Goal: Transaction & Acquisition: Purchase product/service

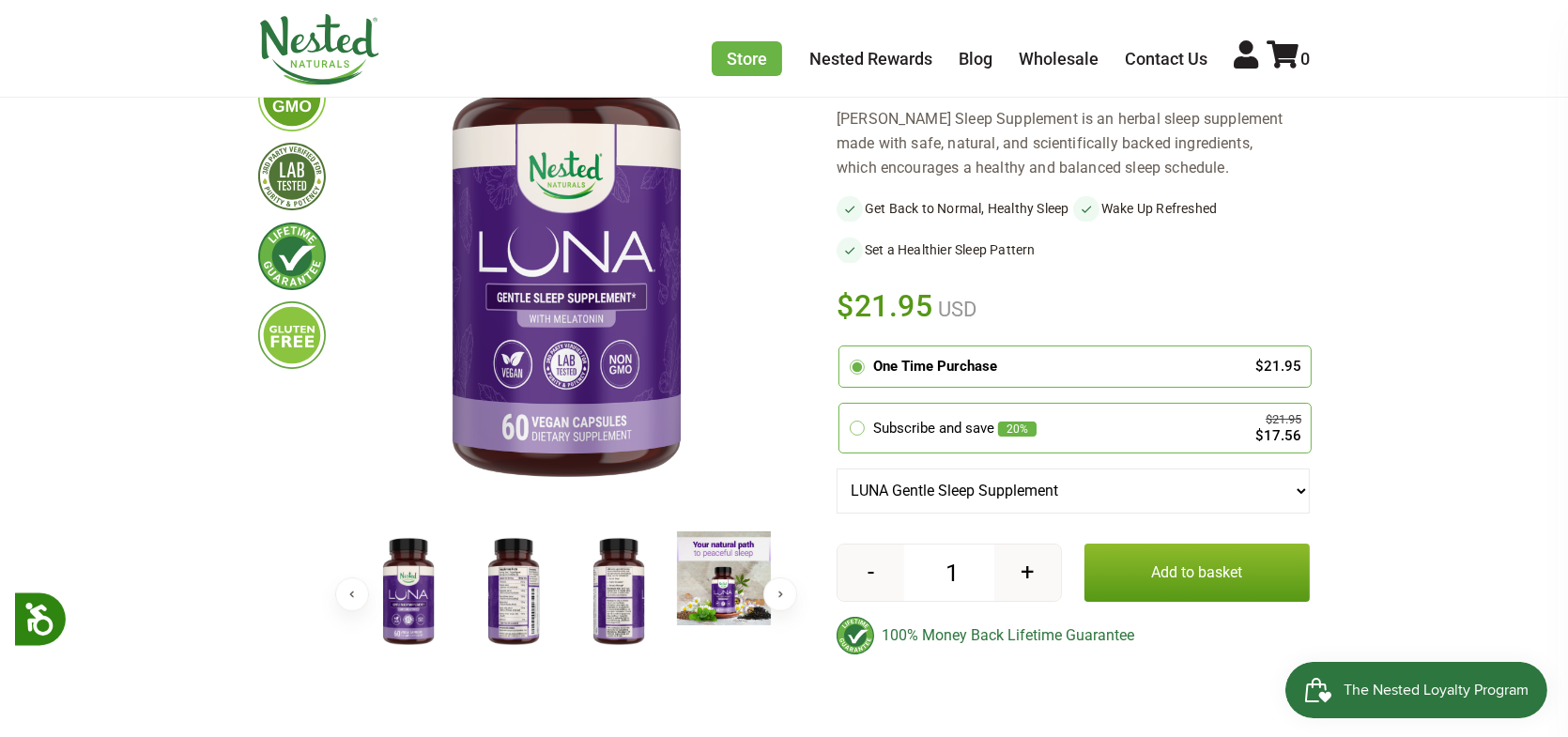
scroll to position [282, 0]
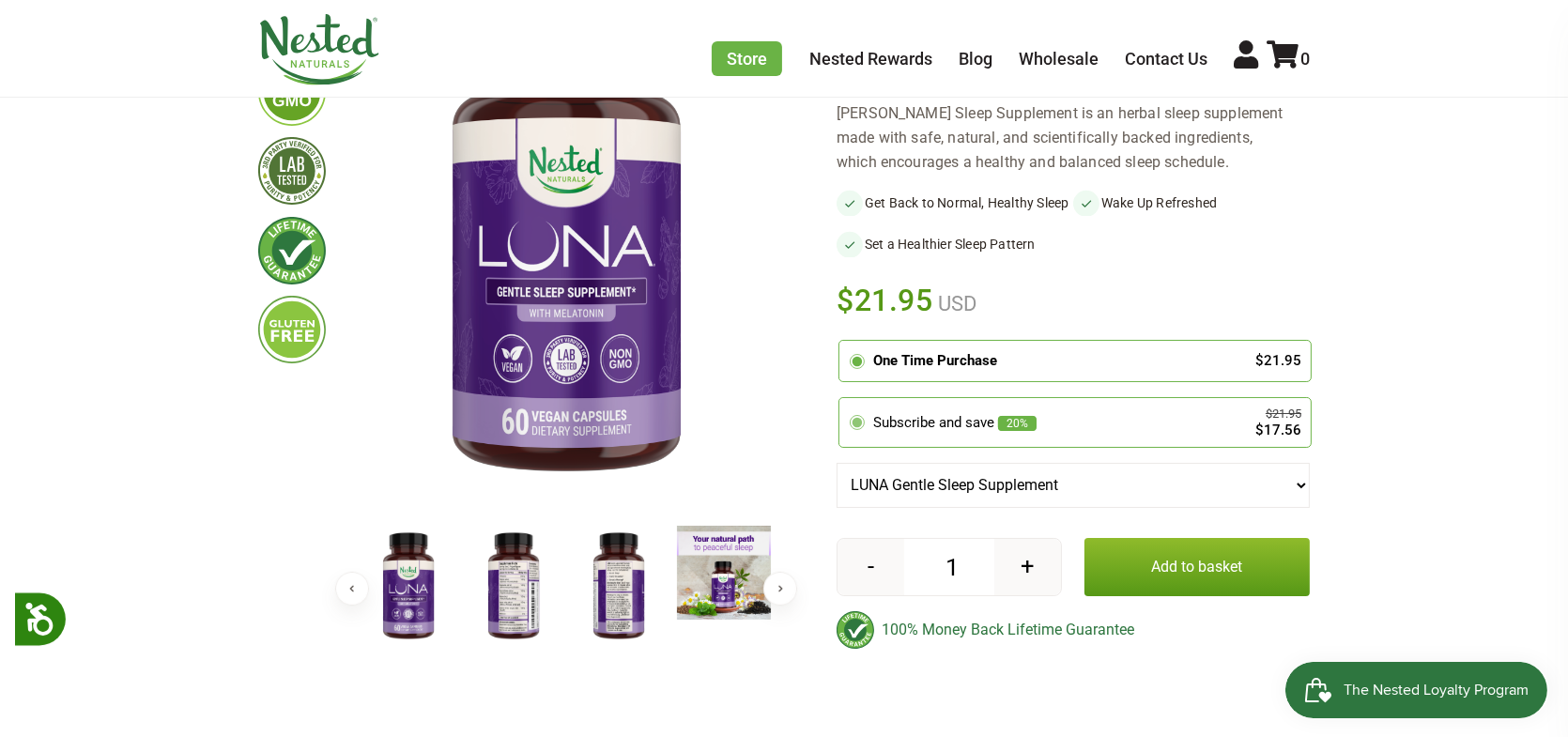
click at [881, 437] on div "Subscribe and save 20% $21.95 $17.56" at bounding box center [1075, 422] width 452 height 30
click at [844, 401] on input "radio" at bounding box center [844, 401] width 0 height 0
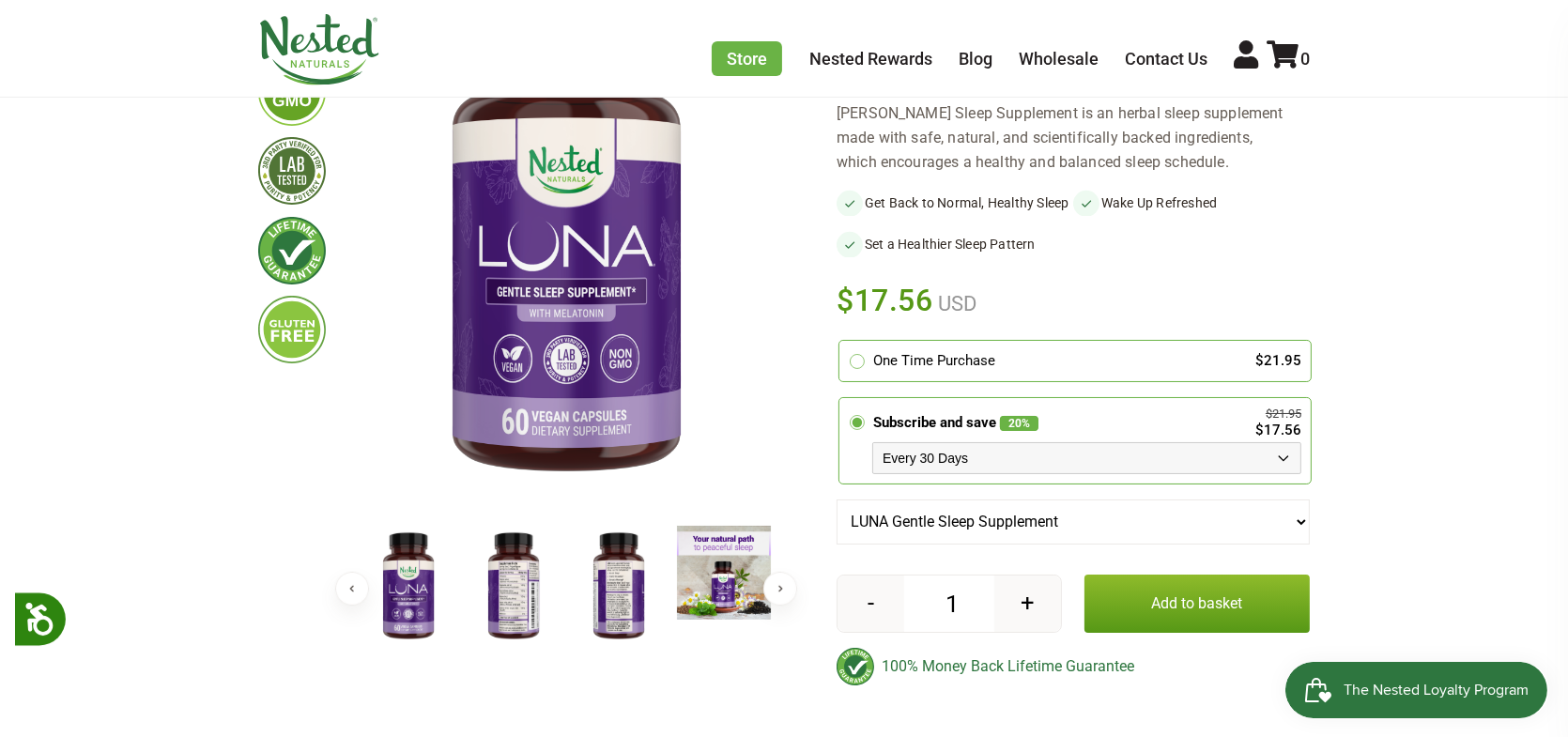
click at [953, 474] on select "Every 30 Days Every 60 Days Every 90 Days" at bounding box center [1088, 458] width 429 height 32
select select "1129873487"
click at [873, 460] on select "Every 30 Days Every 60 Days Every 90 Days" at bounding box center [1088, 458] width 429 height 32
click at [1150, 618] on button "Add to basket" at bounding box center [1197, 604] width 226 height 58
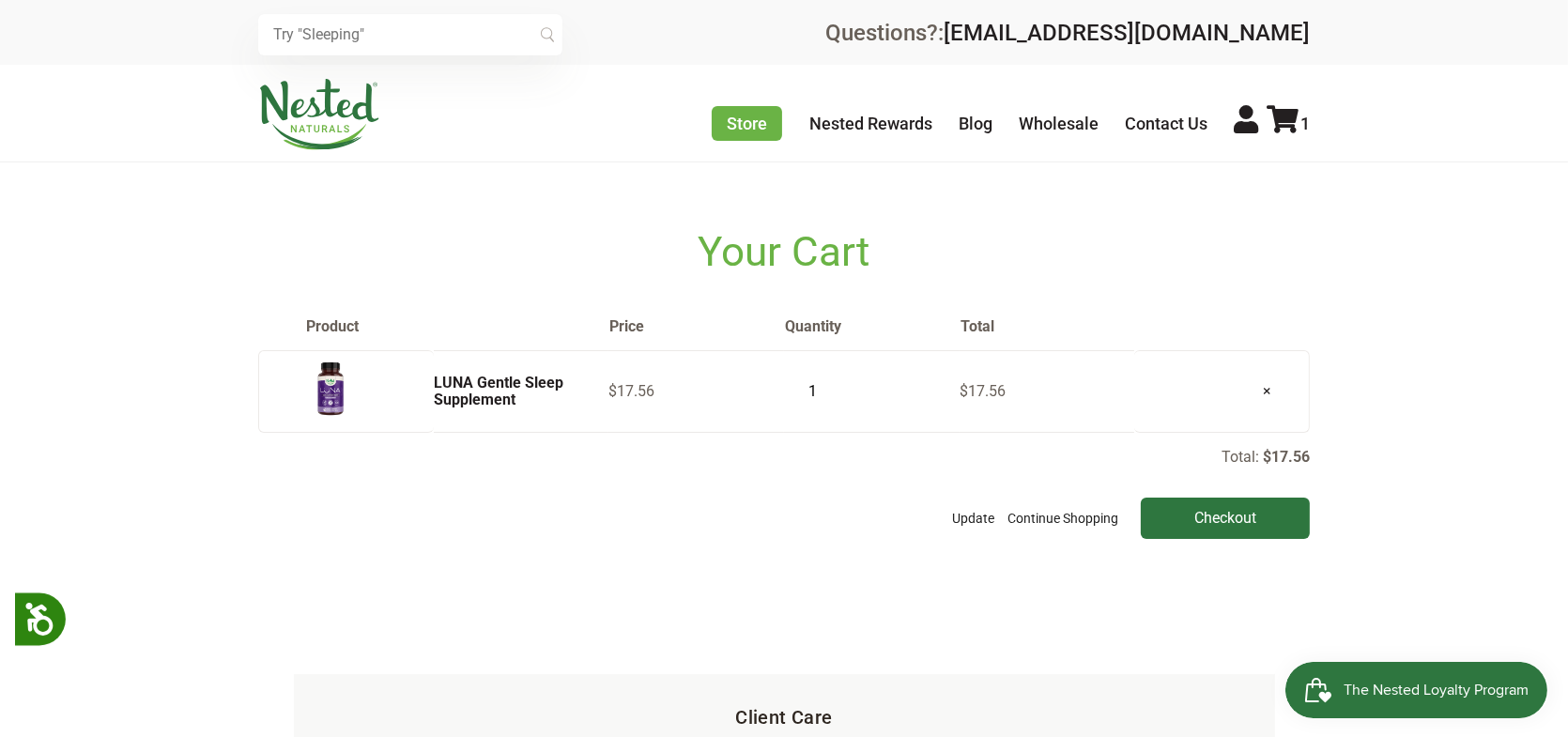
click at [342, 103] on img at bounding box center [320, 114] width 122 height 71
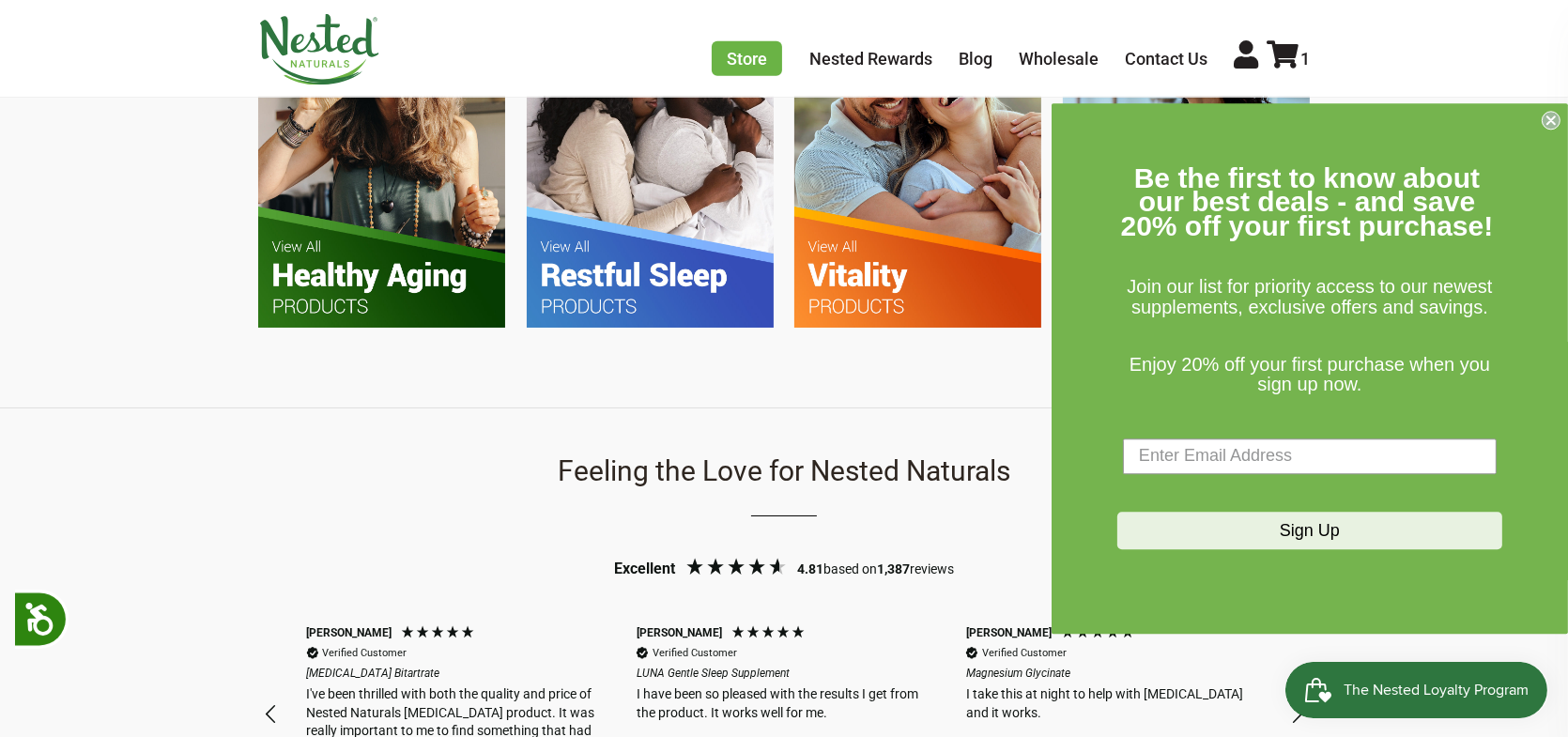
scroll to position [1409, 0]
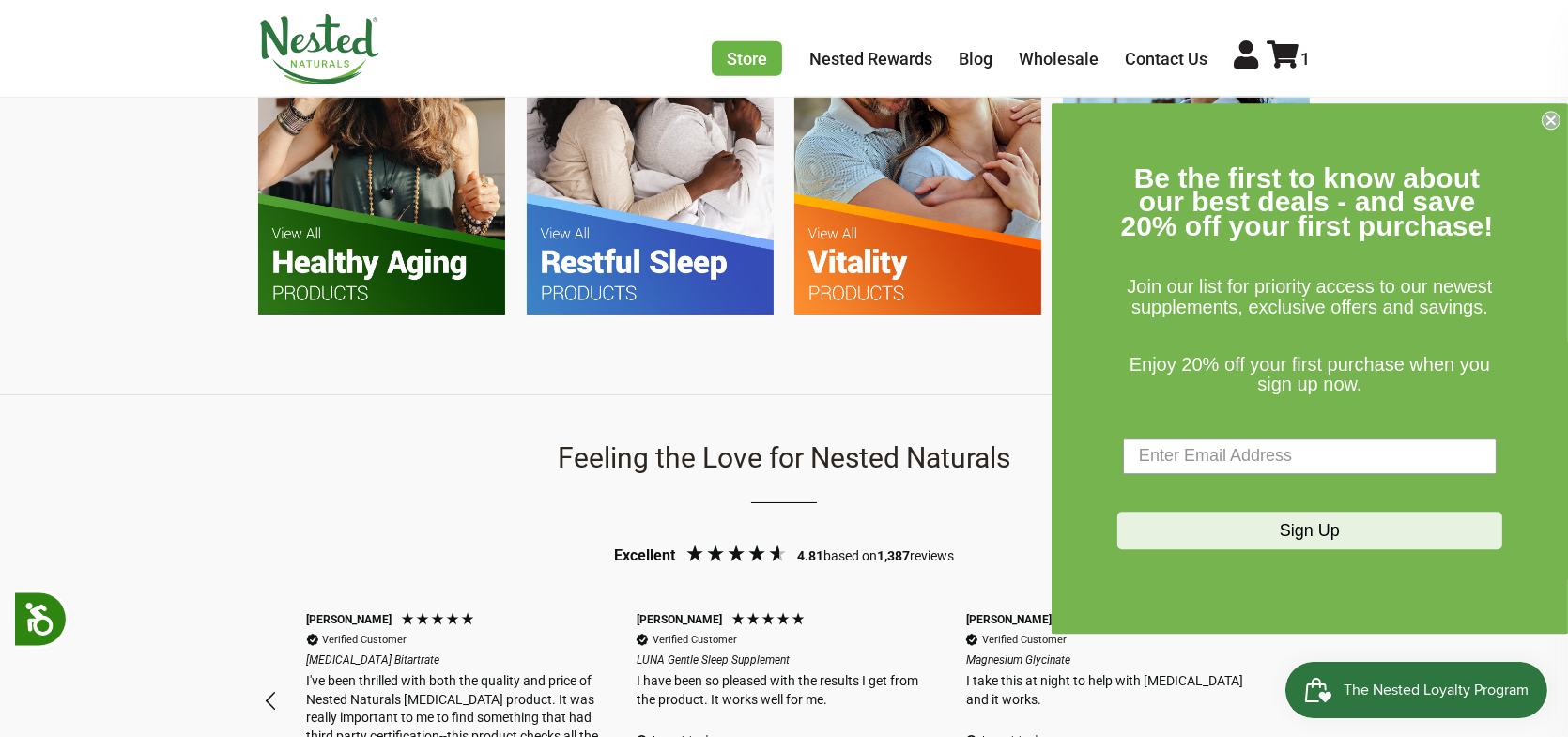
click at [1557, 119] on circle "Close dialog" at bounding box center [1552, 120] width 18 height 18
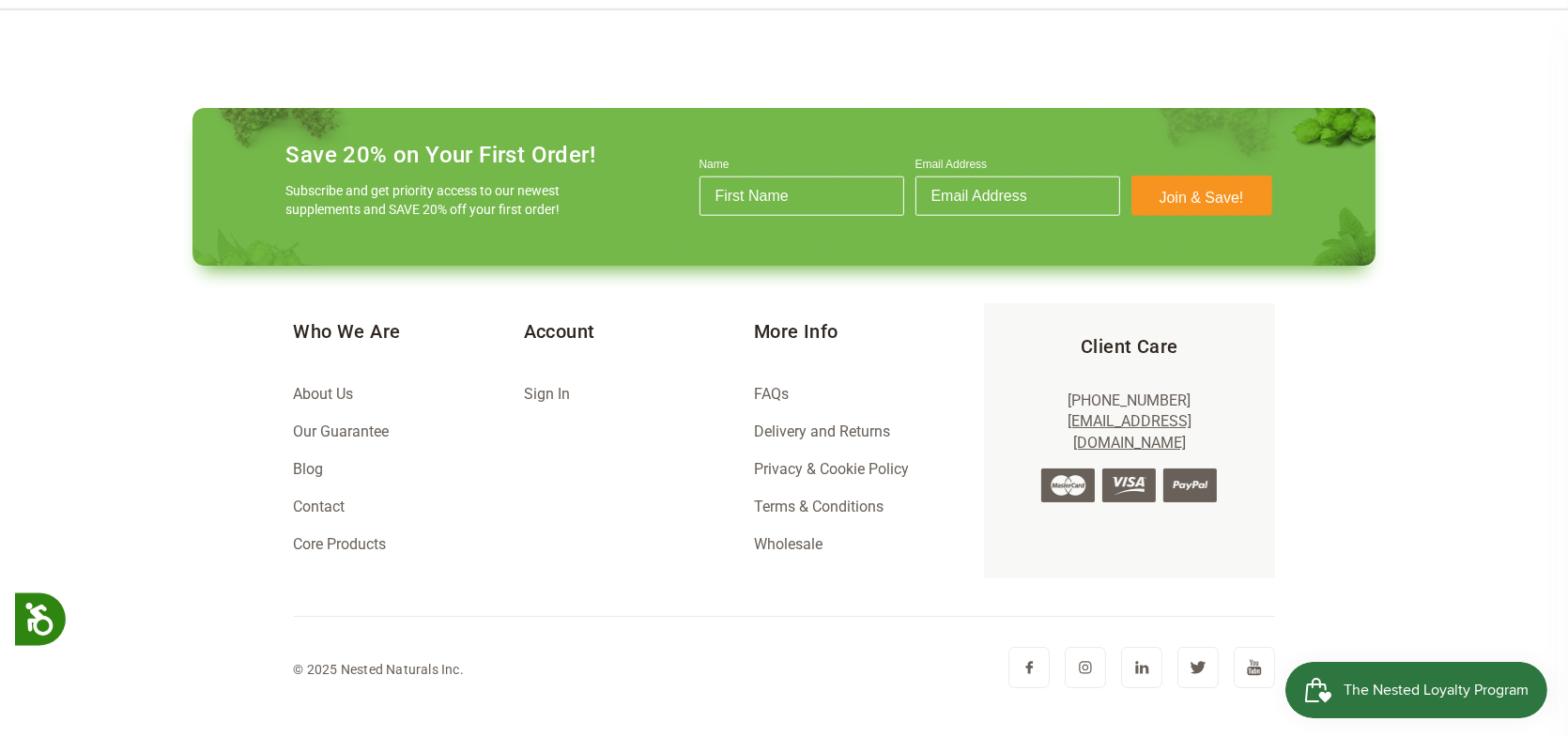
scroll to position [0, 990]
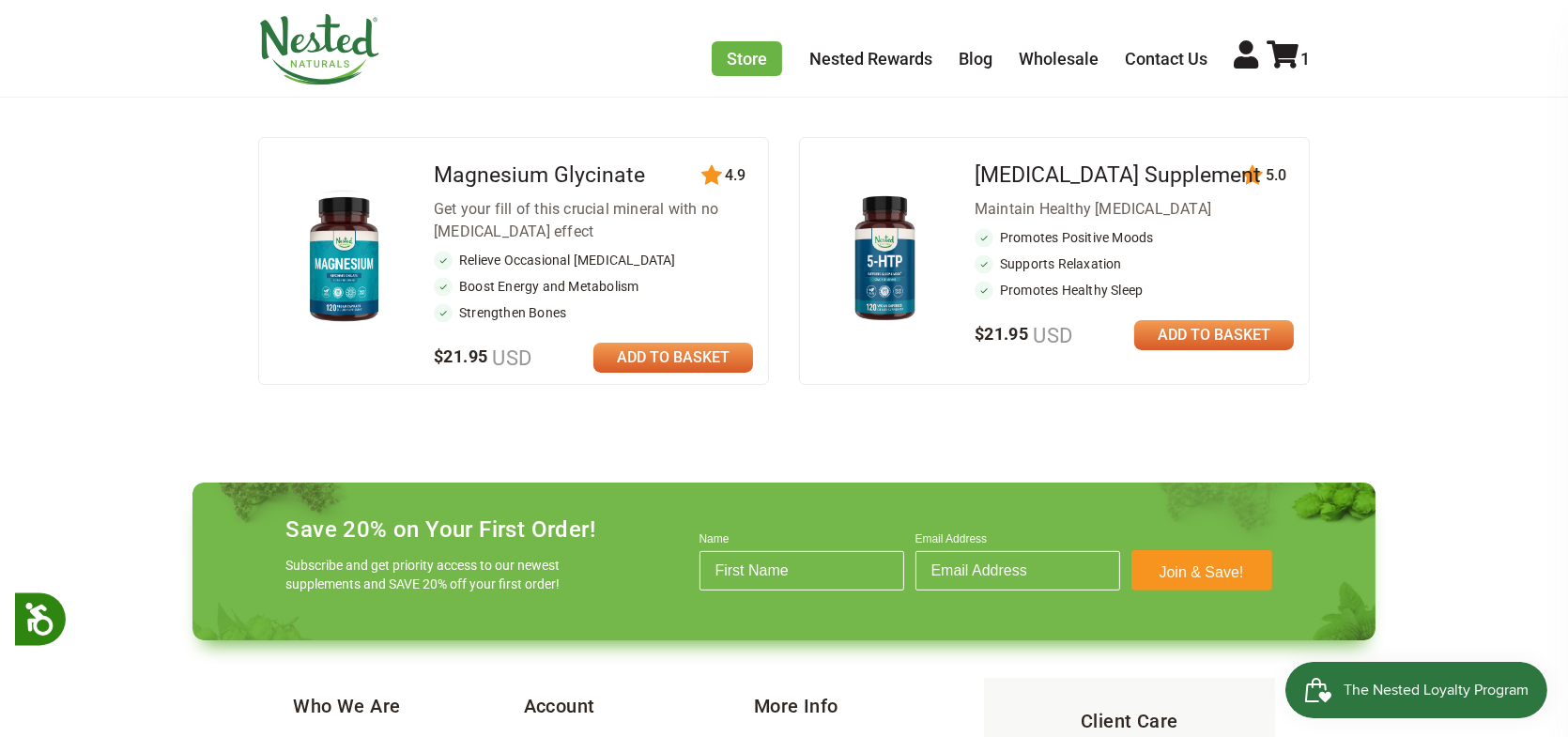
scroll to position [775, 0]
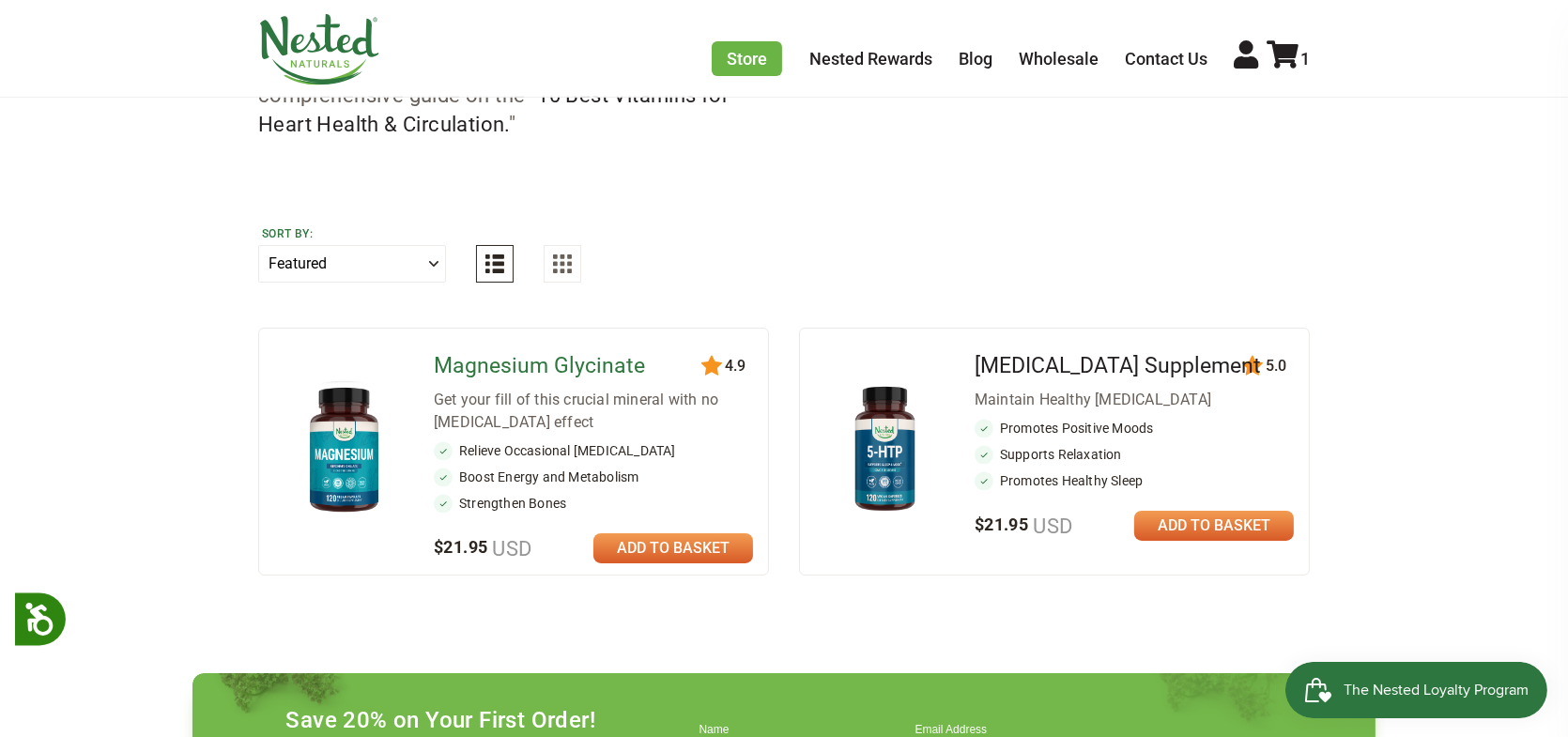
click at [557, 378] on link "Magnesium Glycinate" at bounding box center [539, 366] width 212 height 25
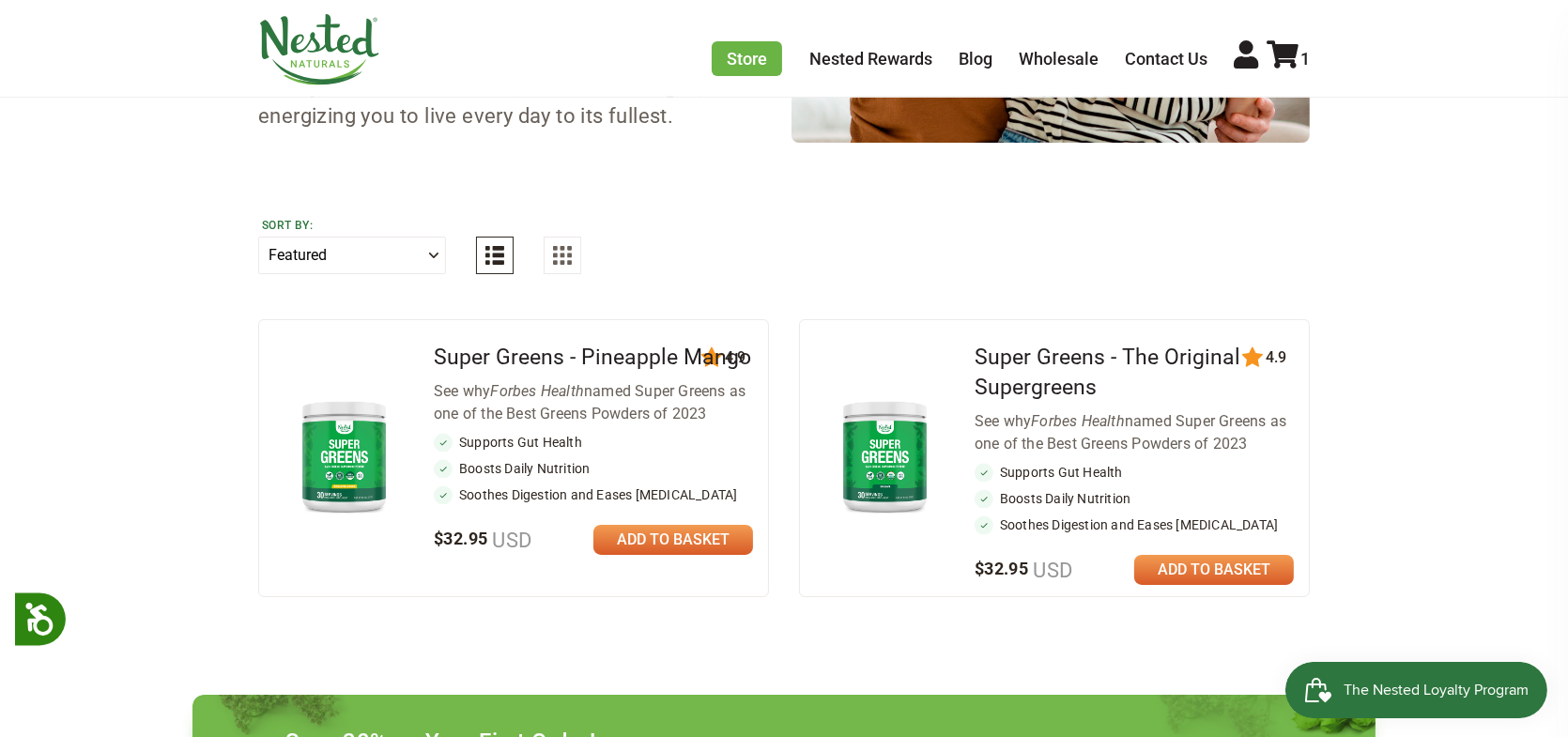
scroll to position [657, 0]
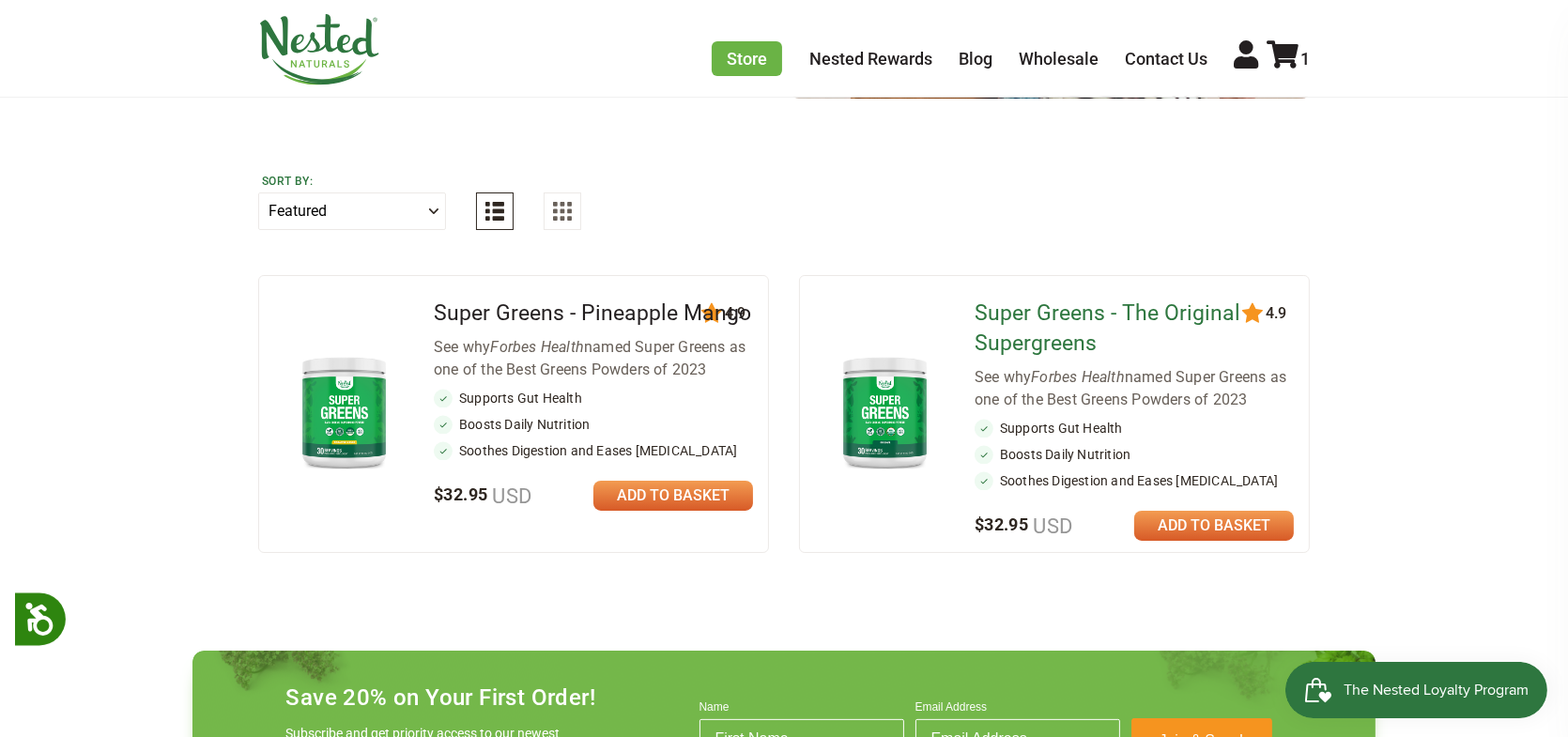
click at [1040, 316] on link "Super Greens - The Original Supergreens" at bounding box center [1108, 328] width 266 height 55
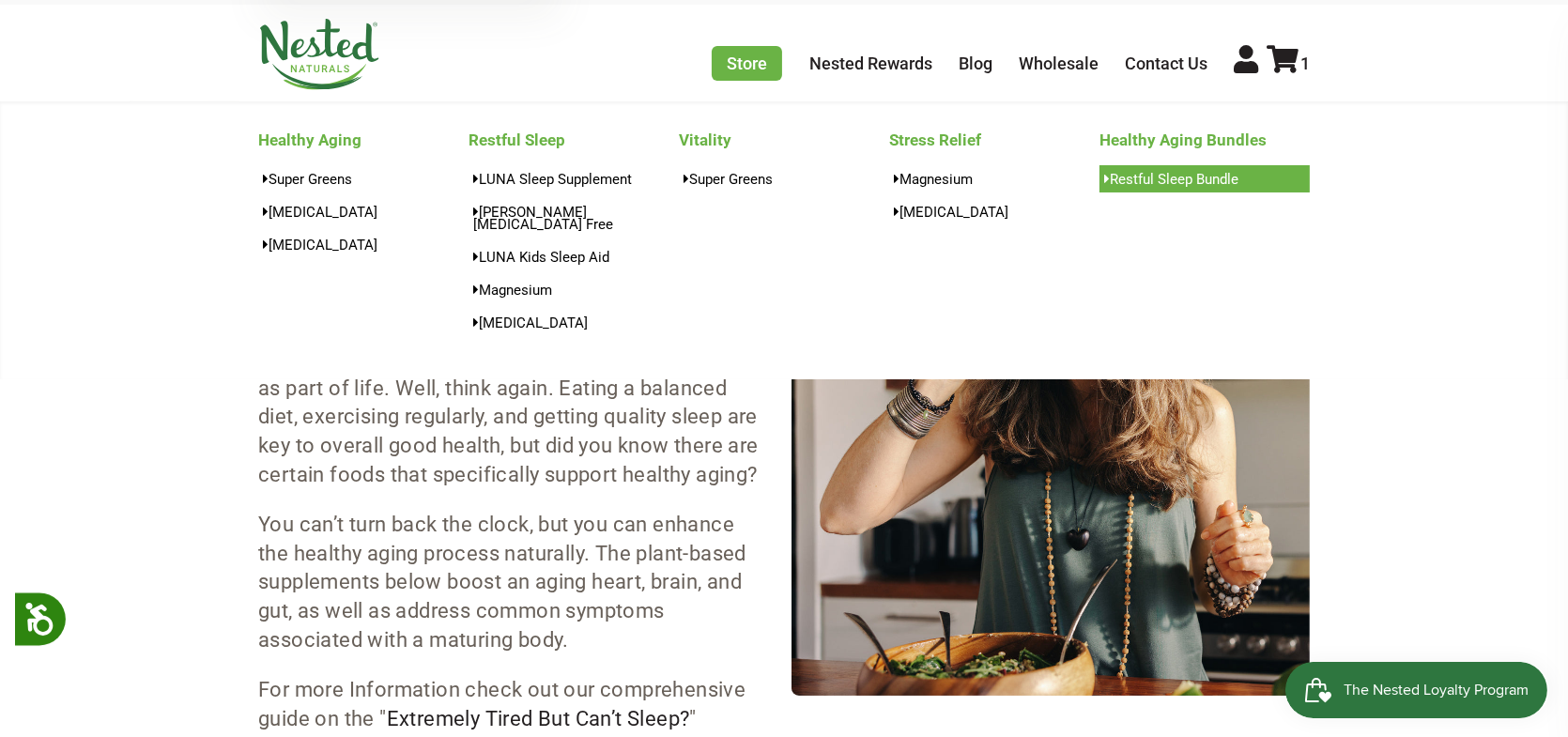
scroll to position [94, 0]
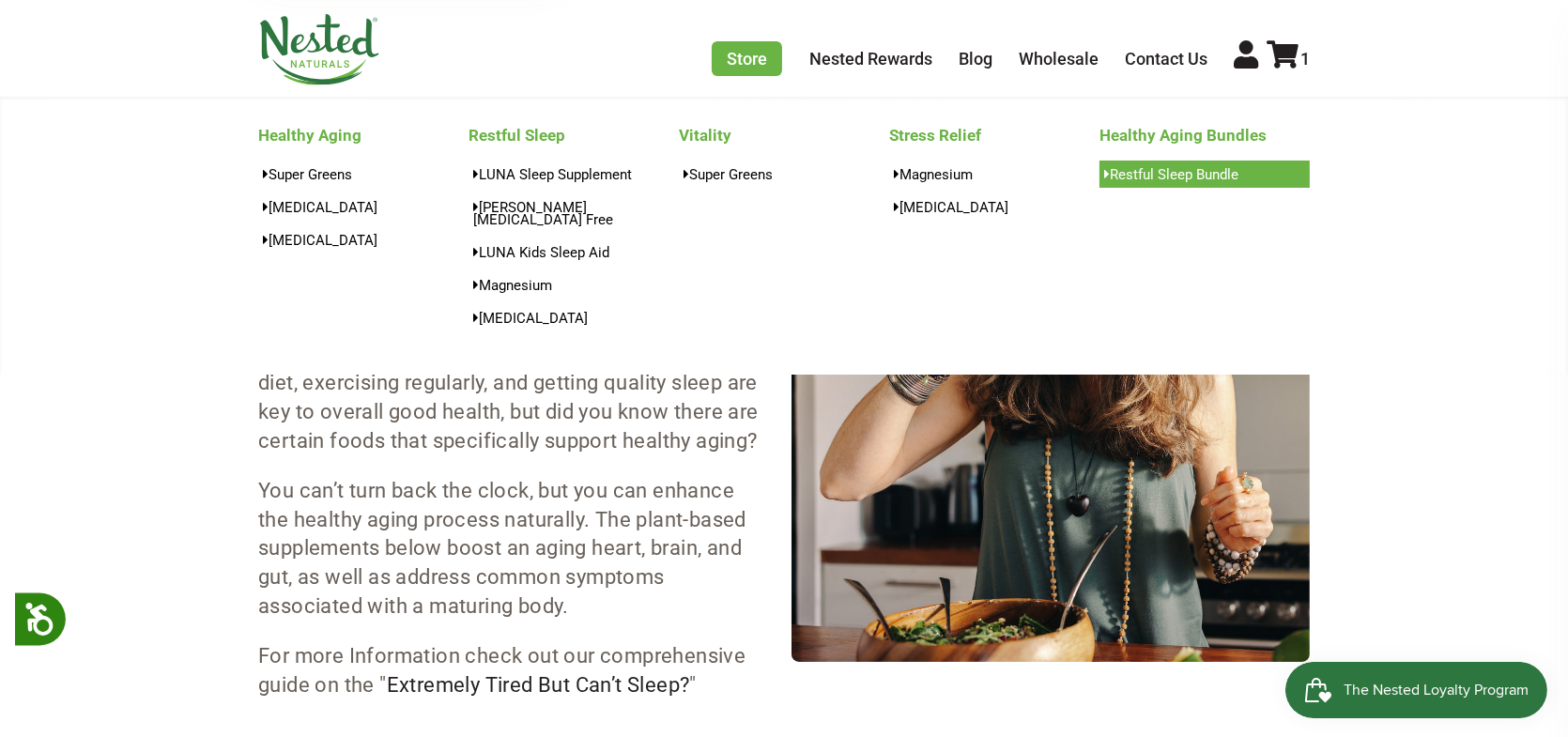
click at [1163, 182] on link "Restful Sleep Bundle" at bounding box center [1204, 174] width 211 height 27
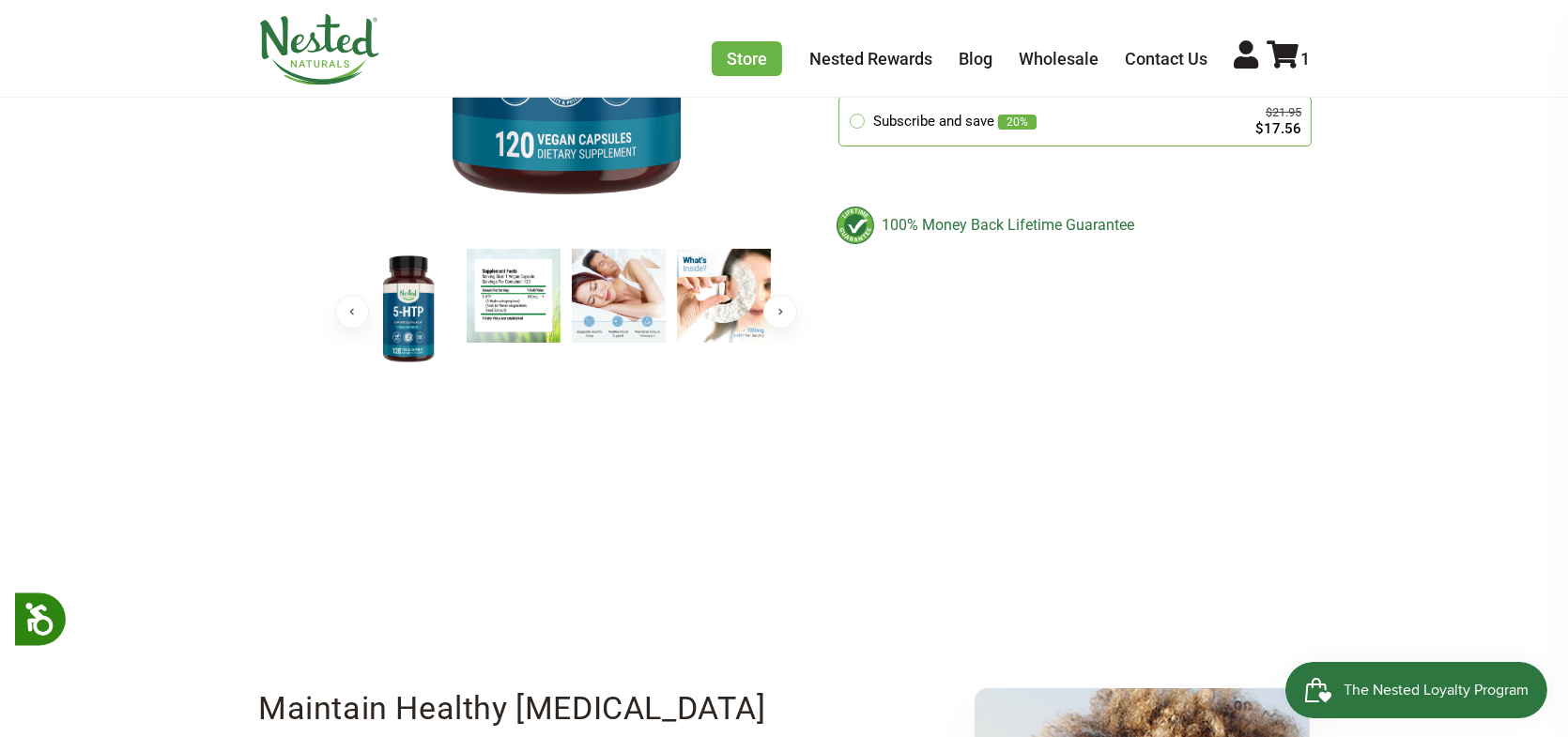
scroll to position [563, 0]
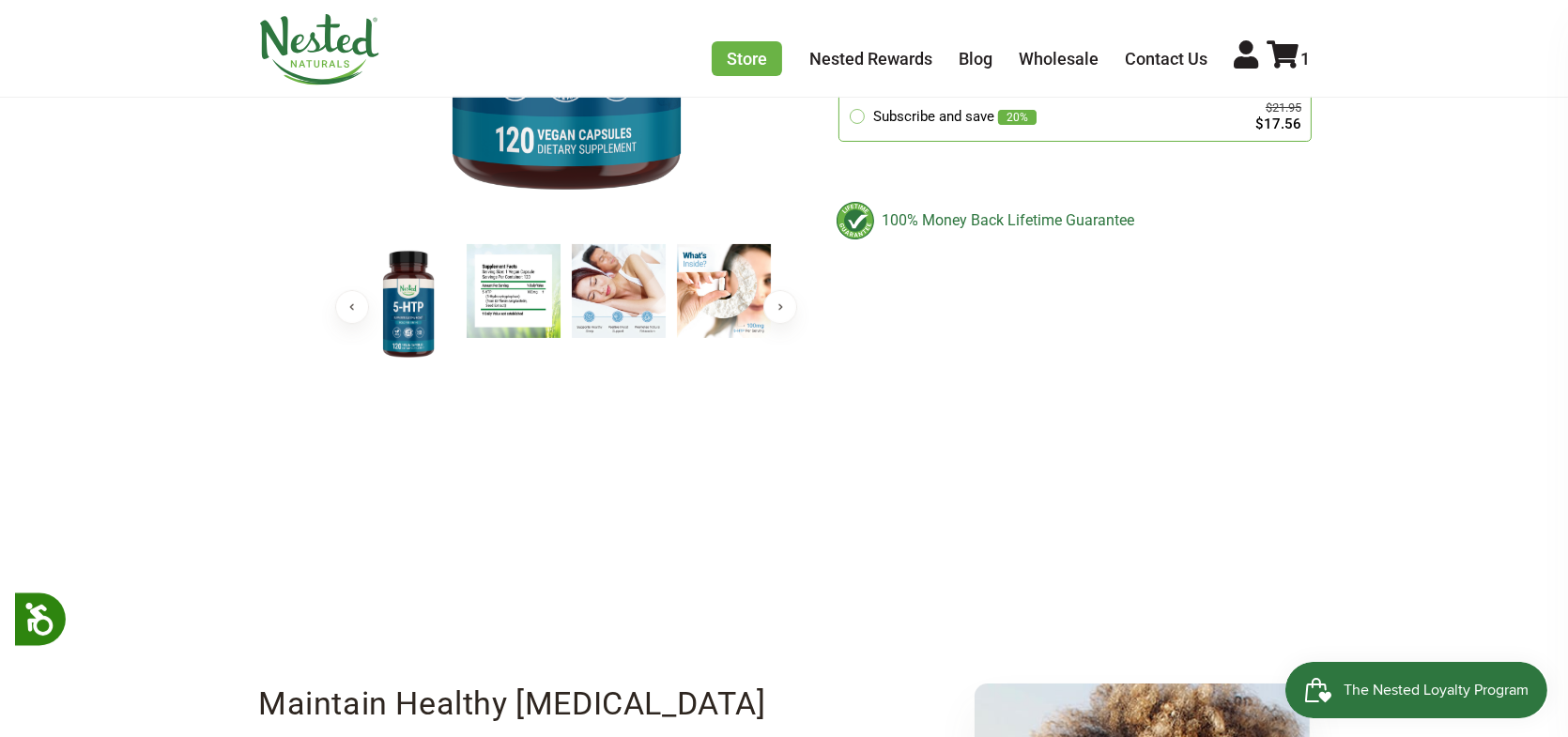
click at [500, 276] on img at bounding box center [513, 292] width 94 height 94
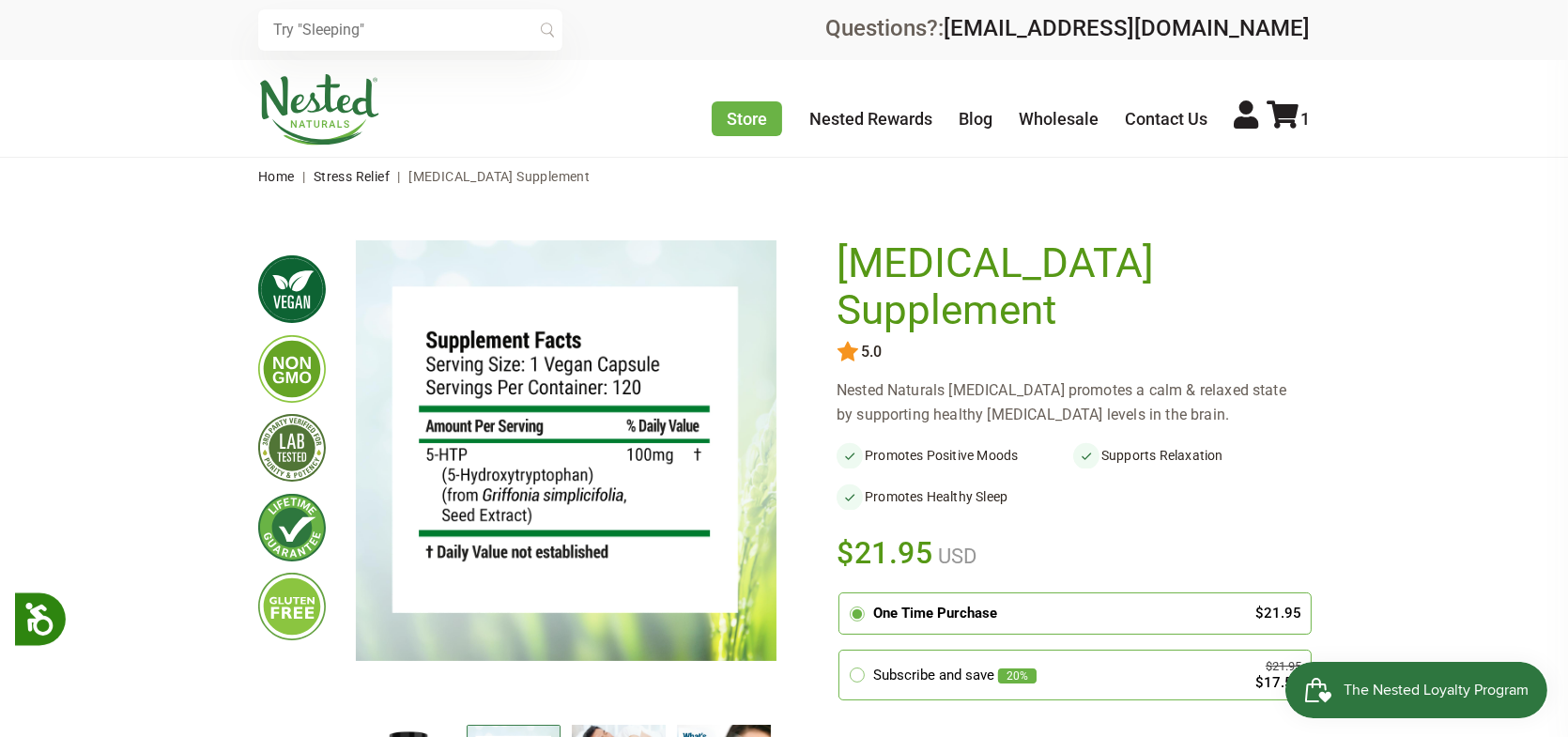
scroll to position [0, 0]
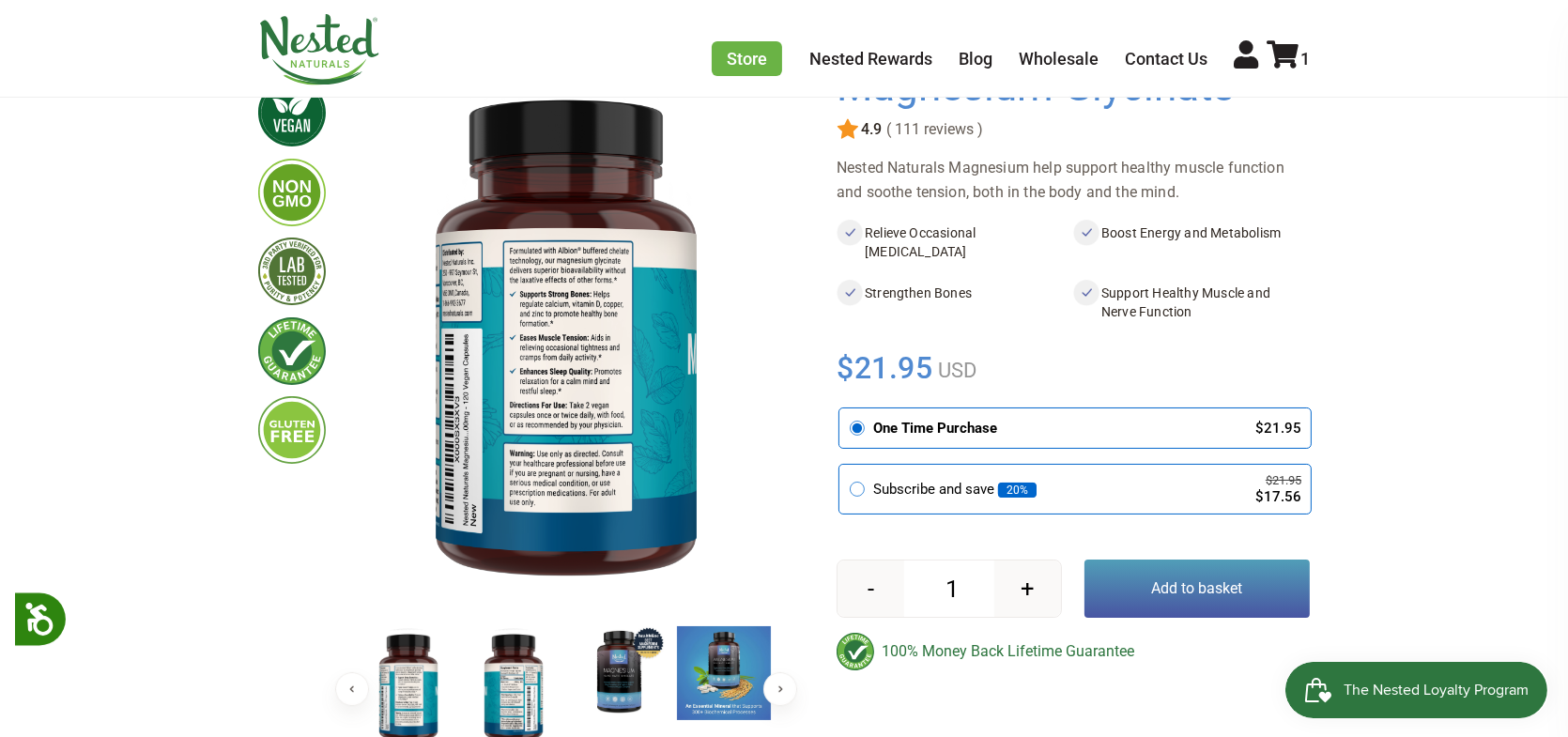
scroll to position [188, 0]
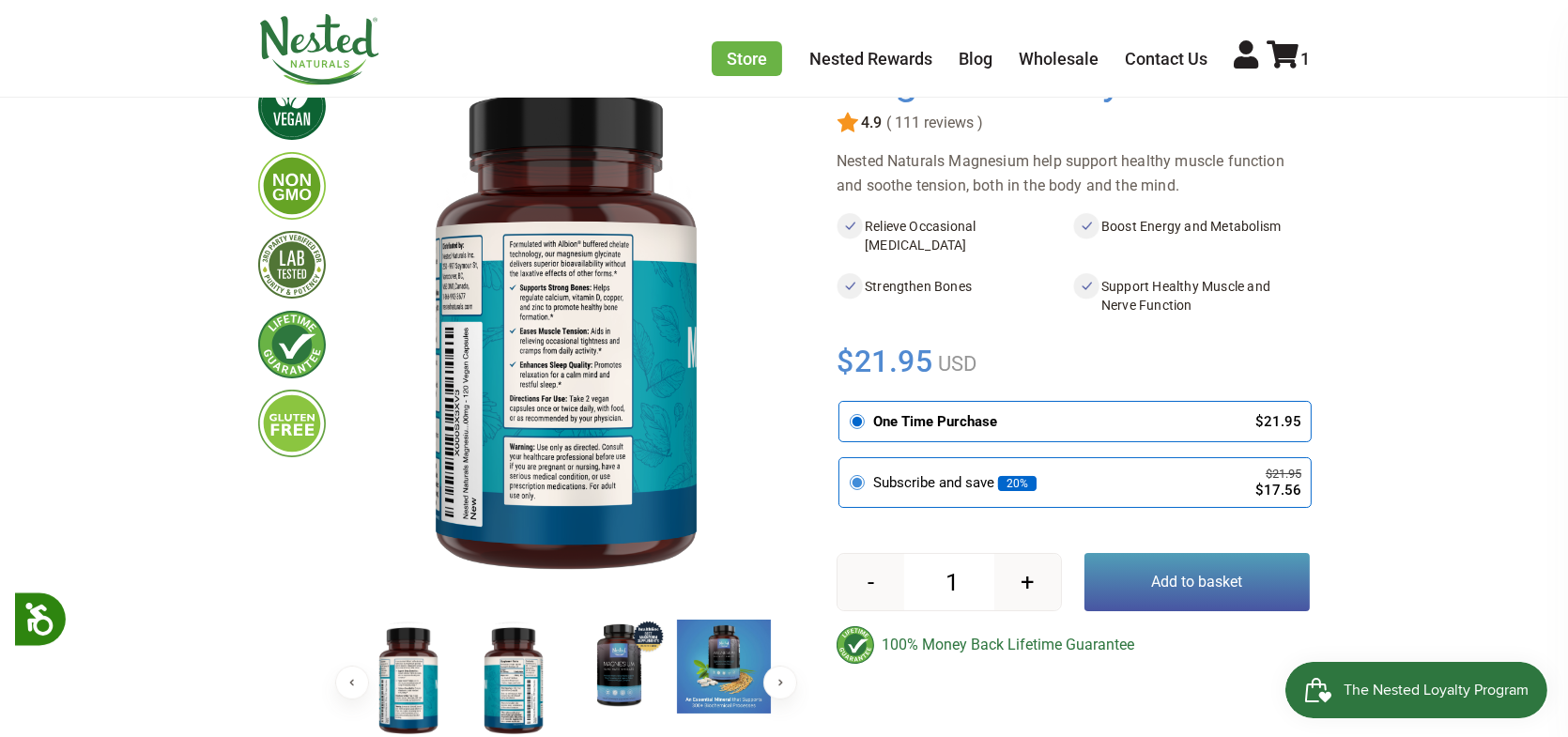
click at [939, 484] on div "Subscribe and save 20%" at bounding box center [1051, 483] width 355 height 22
click at [844, 461] on input "radio" at bounding box center [844, 461] width 0 height 0
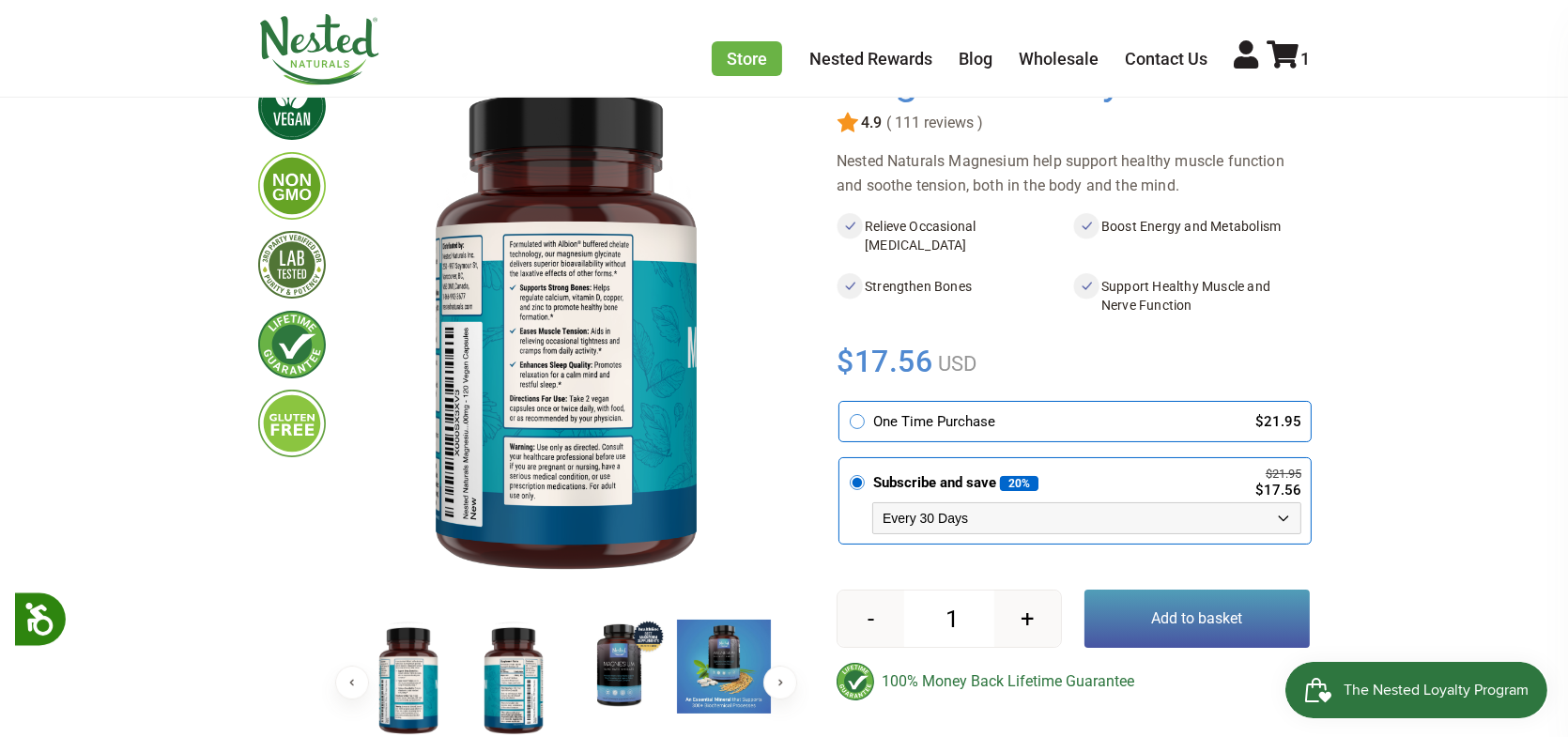
click at [622, 665] on img at bounding box center [619, 667] width 94 height 94
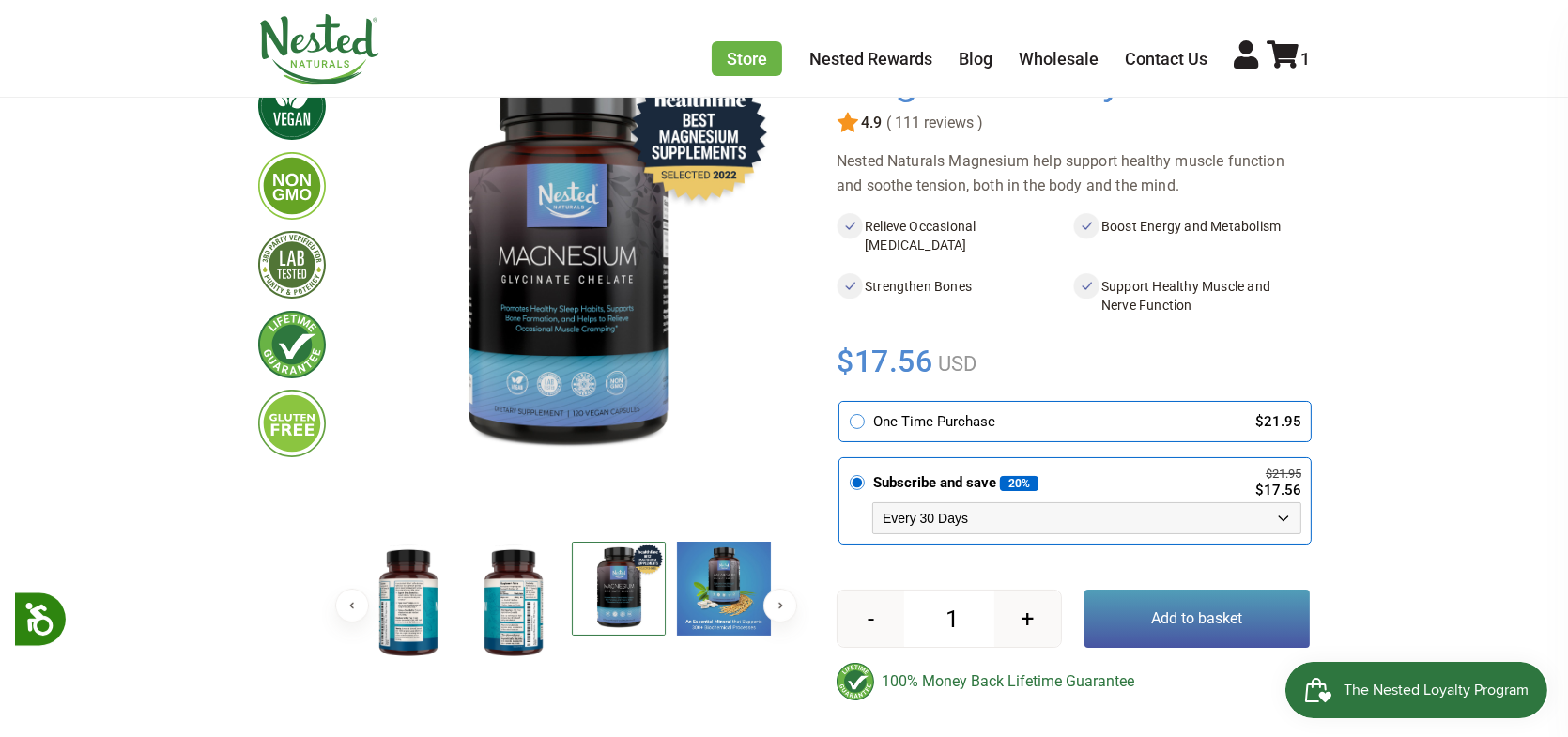
click at [1027, 526] on select "Every 30 Days Every 60 Days Every 90 Days" at bounding box center [1088, 518] width 429 height 32
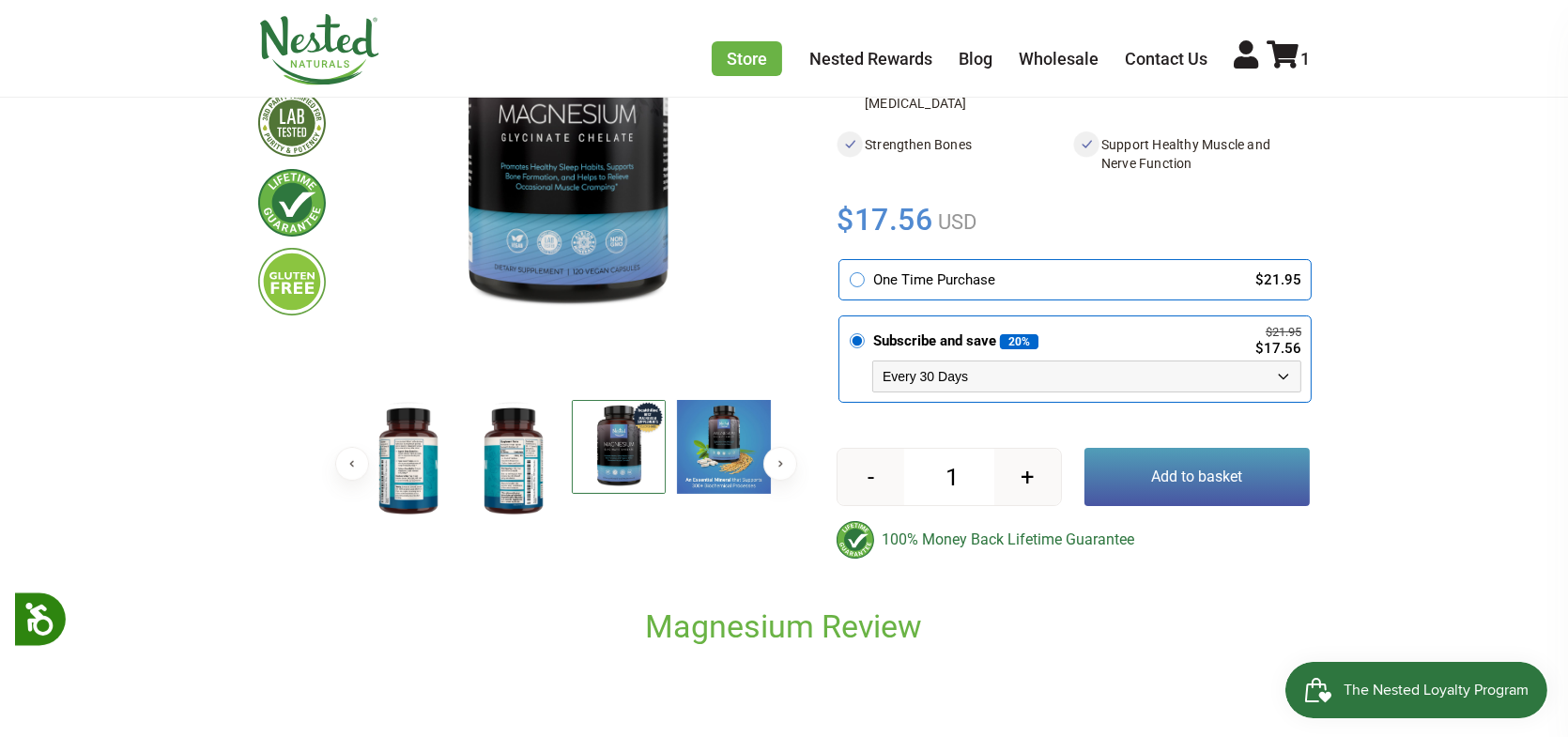
scroll to position [375, 0]
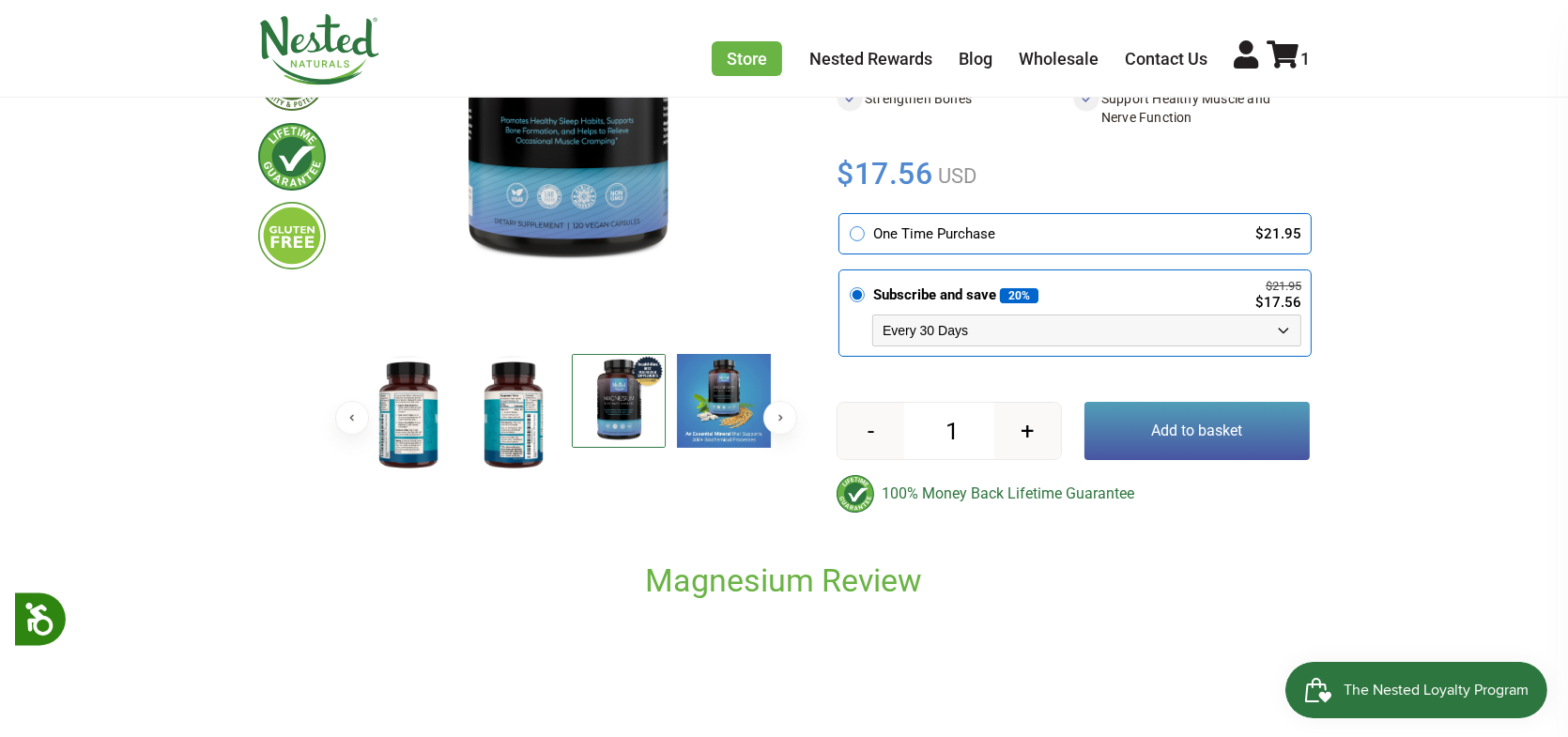
click at [1006, 339] on select "Every 30 Days Every 60 Days Every 90 Days" at bounding box center [1088, 331] width 429 height 32
click at [873, 315] on select "Every 30 Days Every 60 Days Every 90 Days" at bounding box center [1088, 331] width 429 height 32
click at [945, 331] on select "Every 30 Days Every 60 Days Every 90 Days" at bounding box center [1088, 331] width 429 height 32
select select "1129873487"
click at [873, 315] on select "Every 30 Days Every 60 Days Every 90 Days" at bounding box center [1088, 331] width 429 height 32
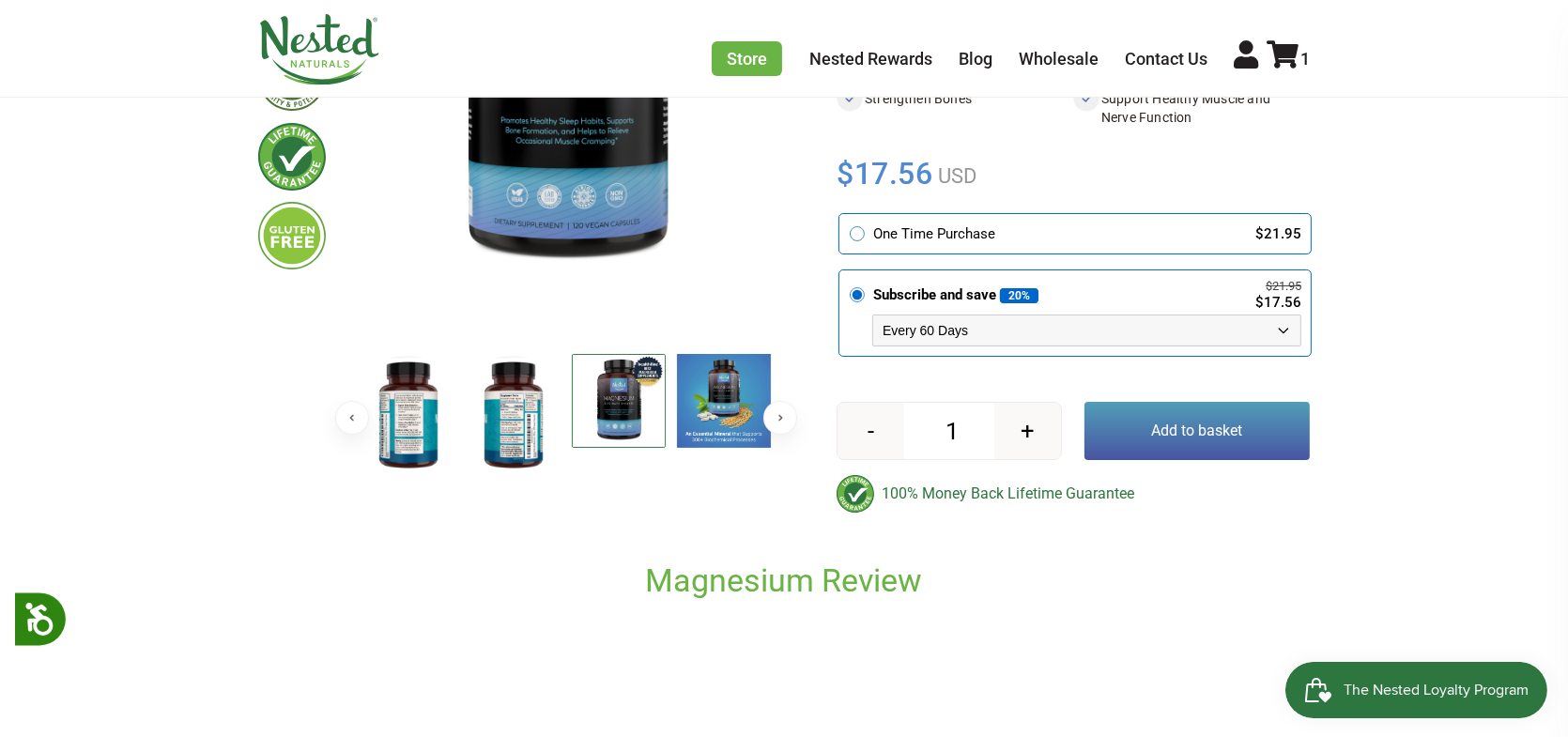
click at [1195, 441] on button "Add to basket" at bounding box center [1197, 430] width 226 height 58
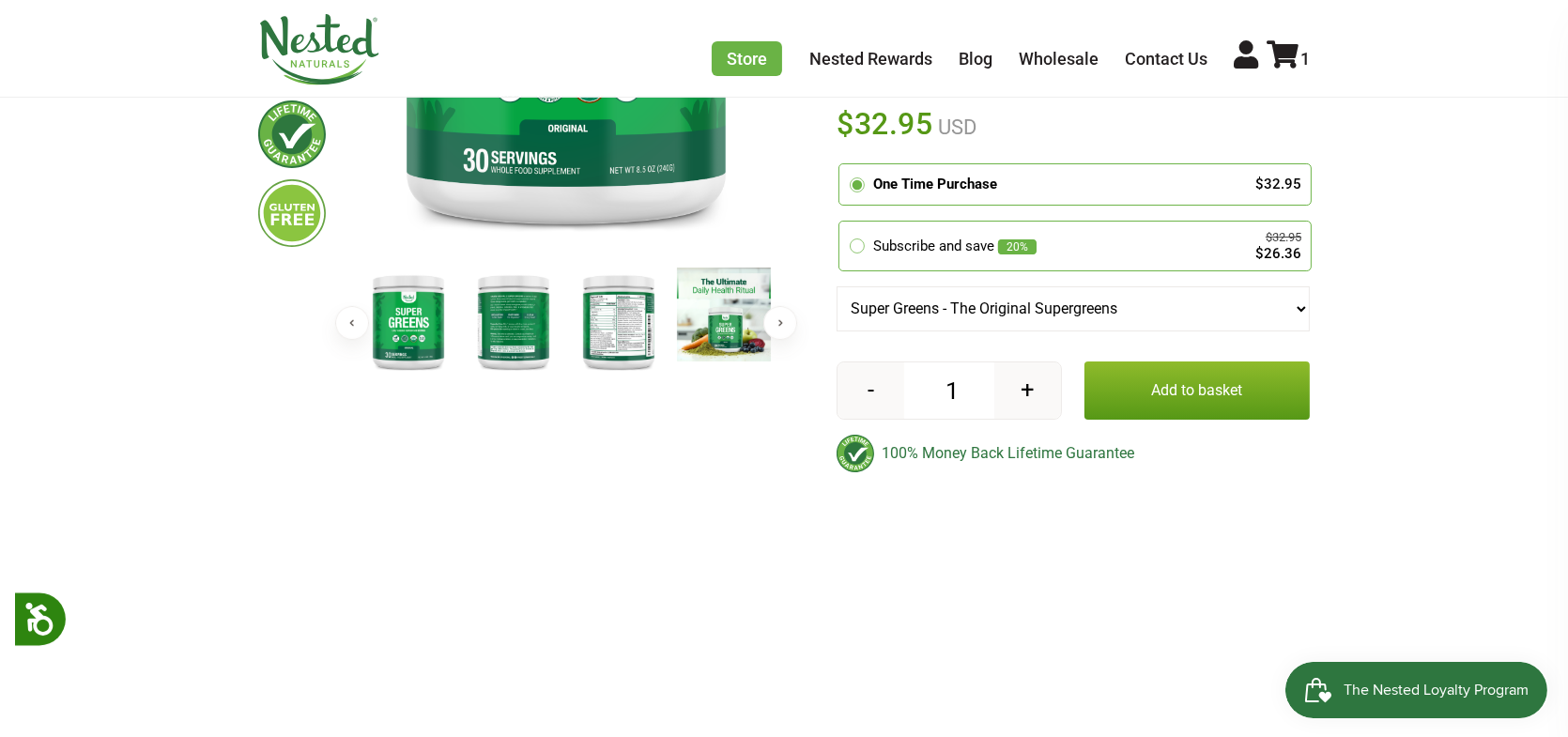
scroll to position [94, 0]
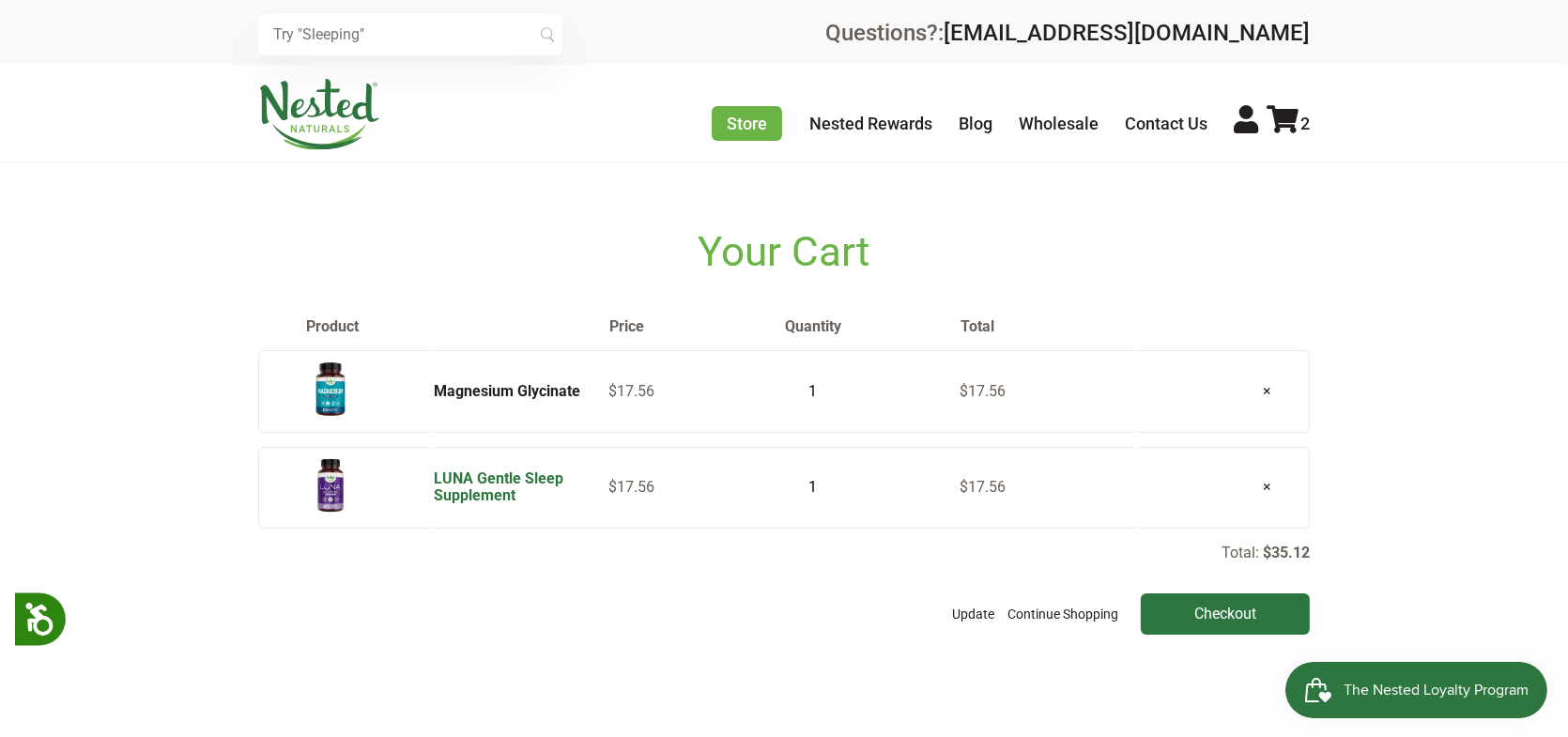
click at [441, 489] on link "LUNA Gentle Sleep Supplement" at bounding box center [498, 486] width 130 height 35
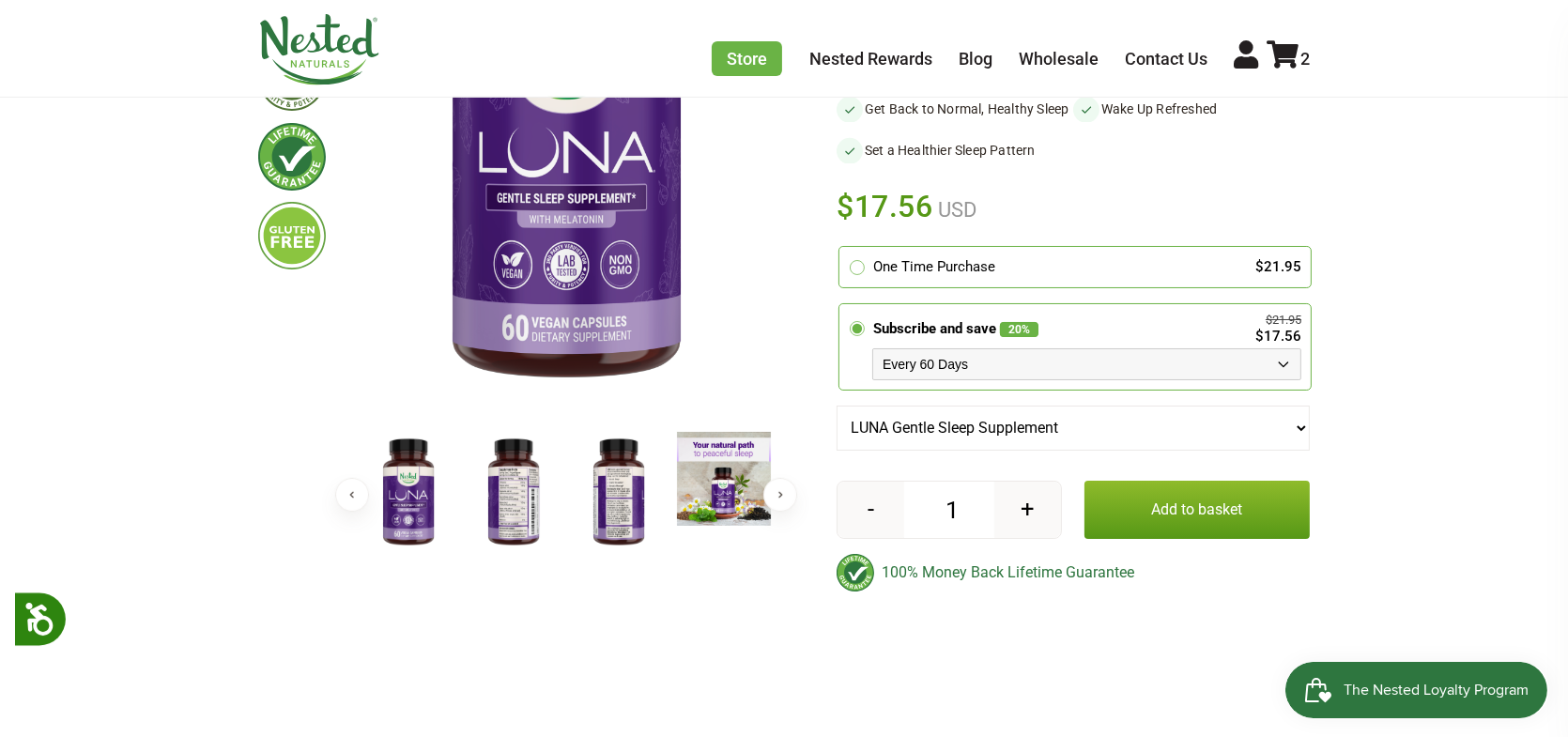
click at [518, 503] on img at bounding box center [513, 493] width 94 height 122
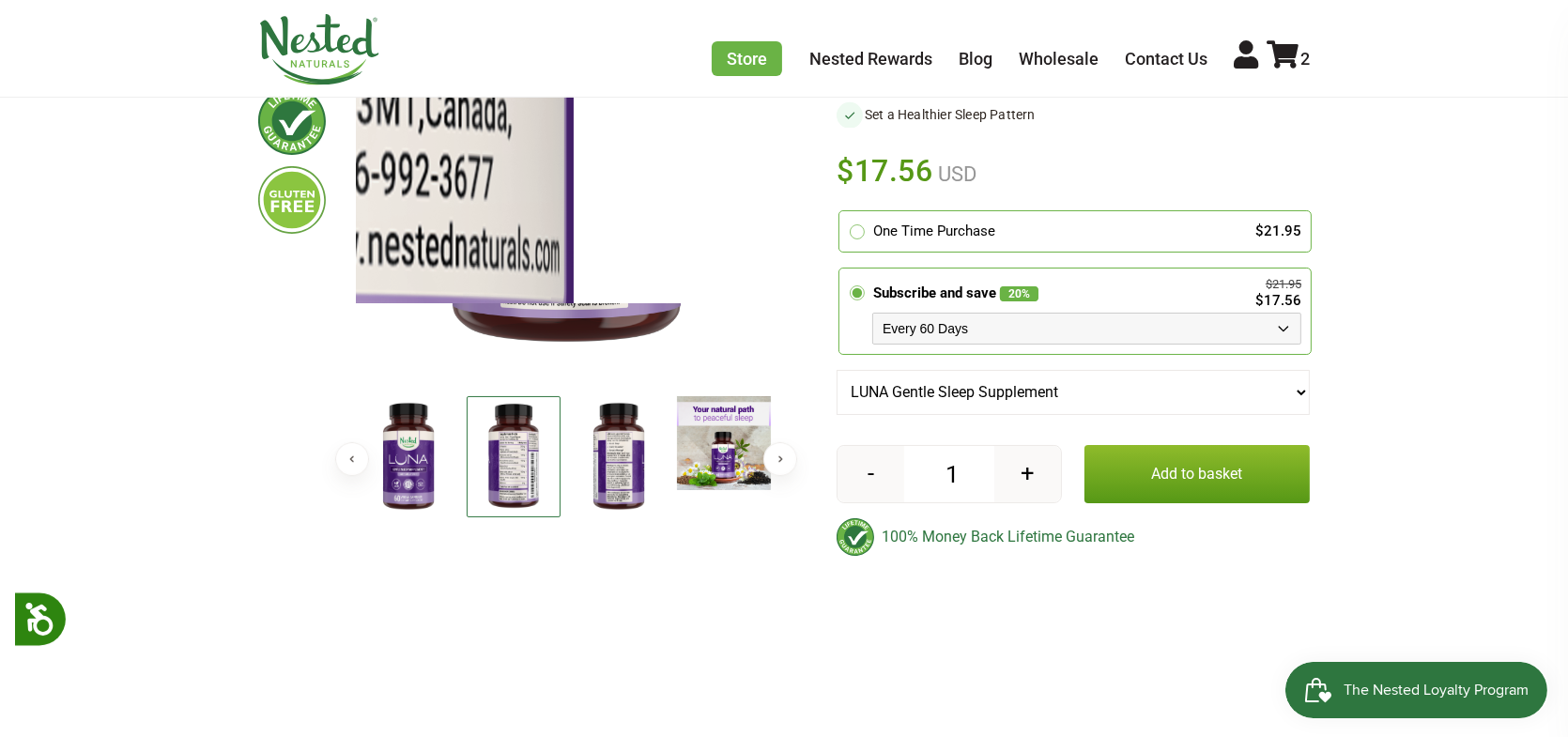
scroll to position [469, 0]
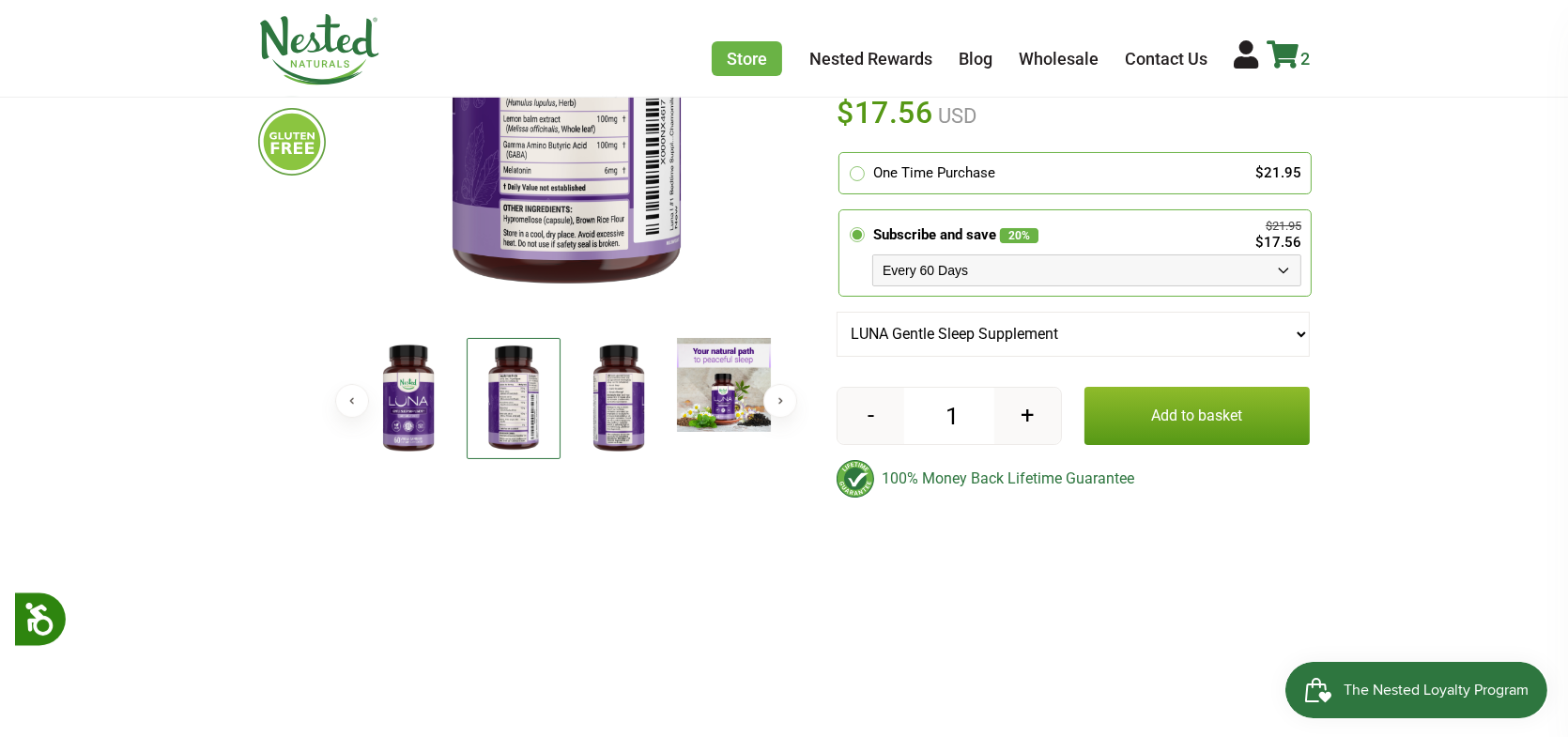
click at [1291, 47] on icon at bounding box center [1283, 54] width 32 height 28
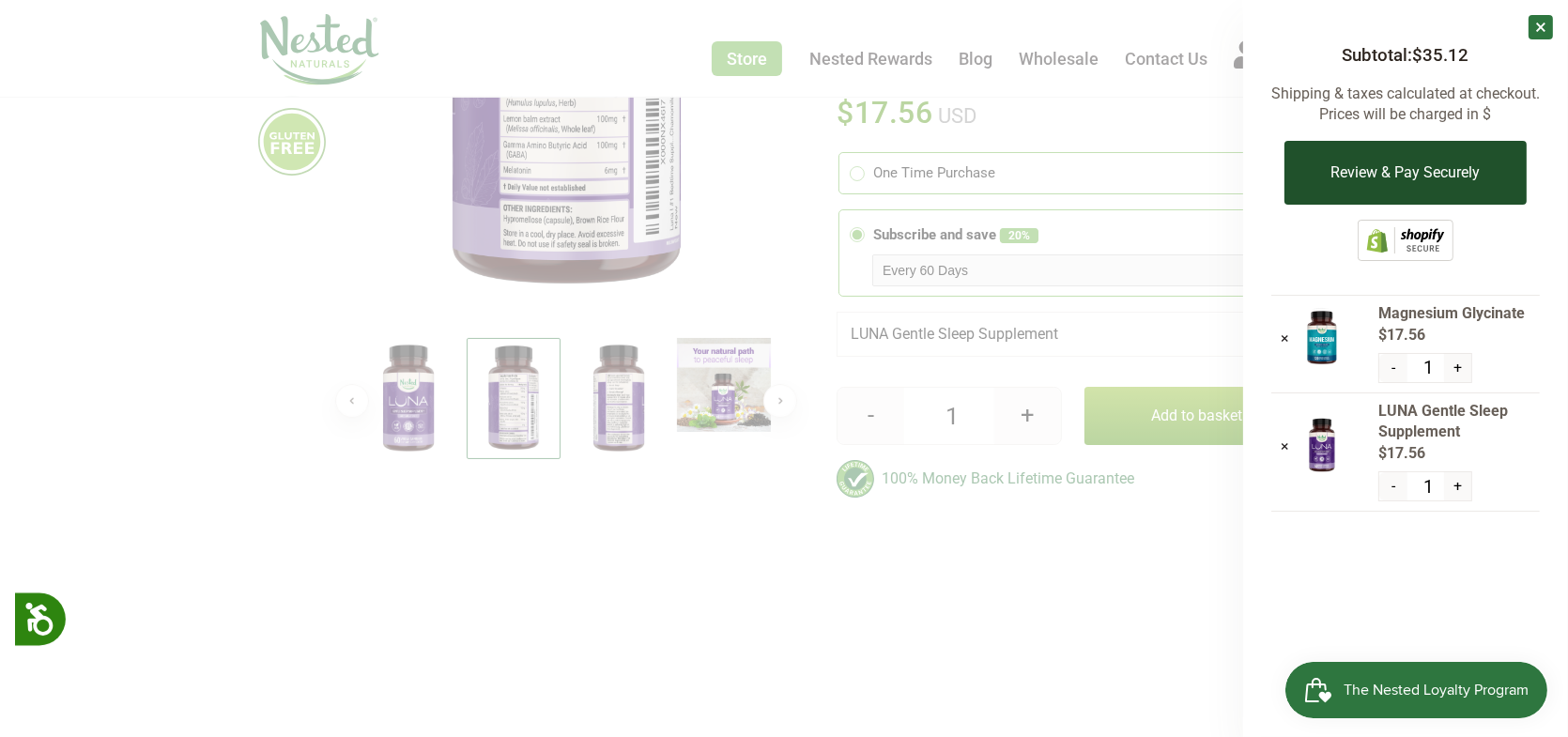
click at [1399, 187] on button "Review & Pay Securely" at bounding box center [1405, 173] width 242 height 64
